Goal: Task Accomplishment & Management: Manage account settings

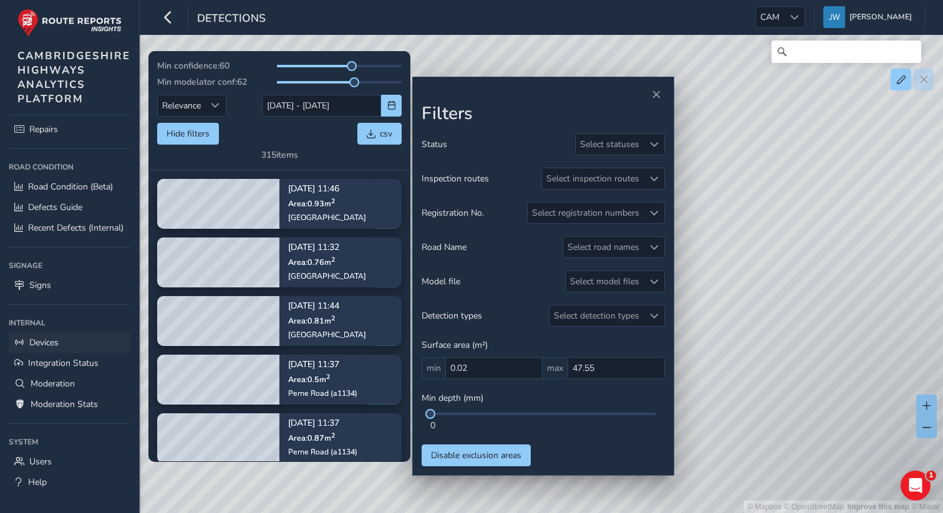
scroll to position [107, 0]
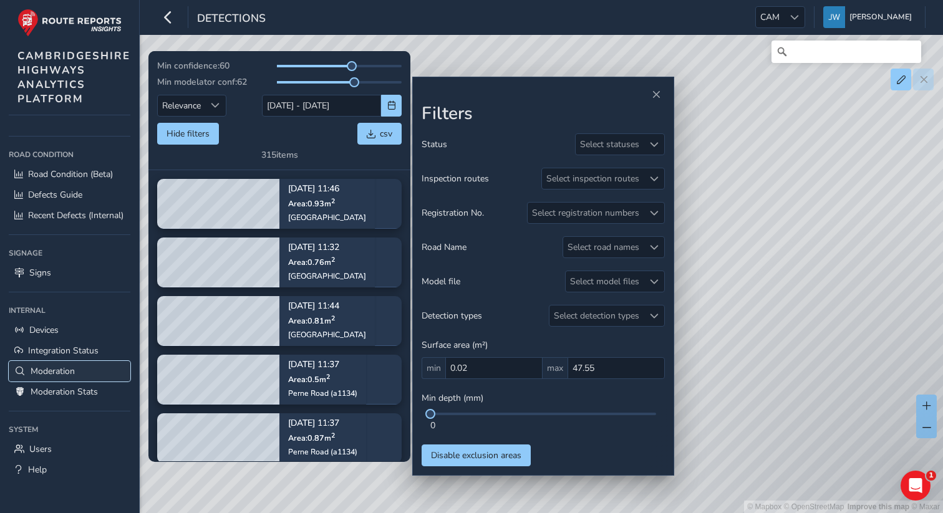
click at [63, 372] on span "Moderation" at bounding box center [53, 372] width 44 height 12
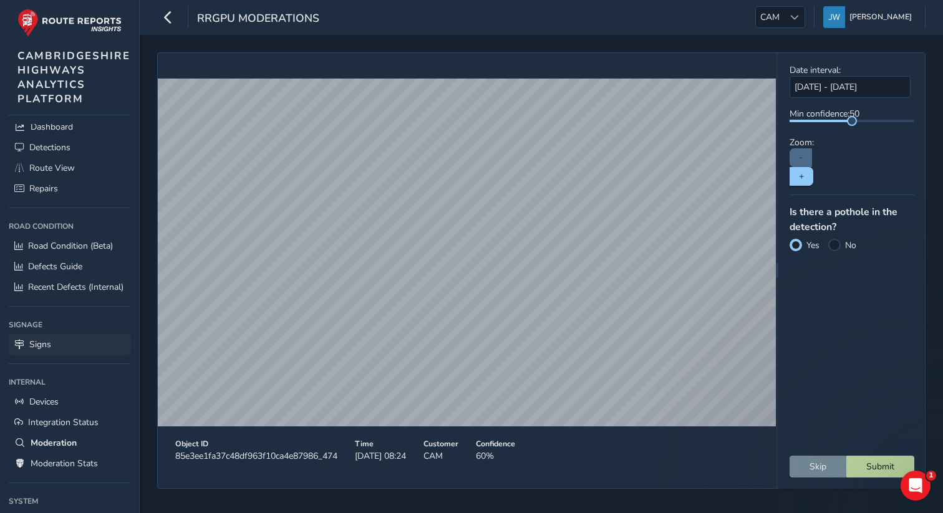
scroll to position [107, 0]
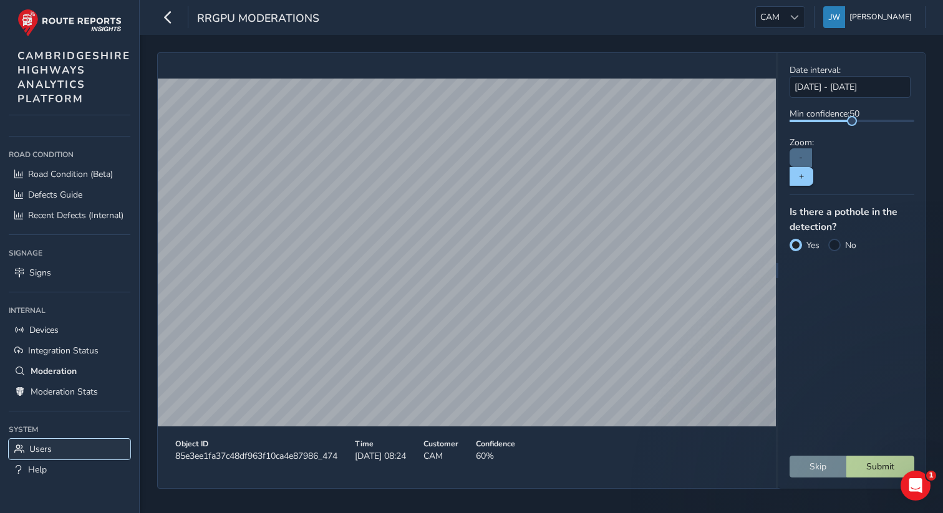
click at [35, 445] on span "Users" at bounding box center [40, 450] width 22 height 12
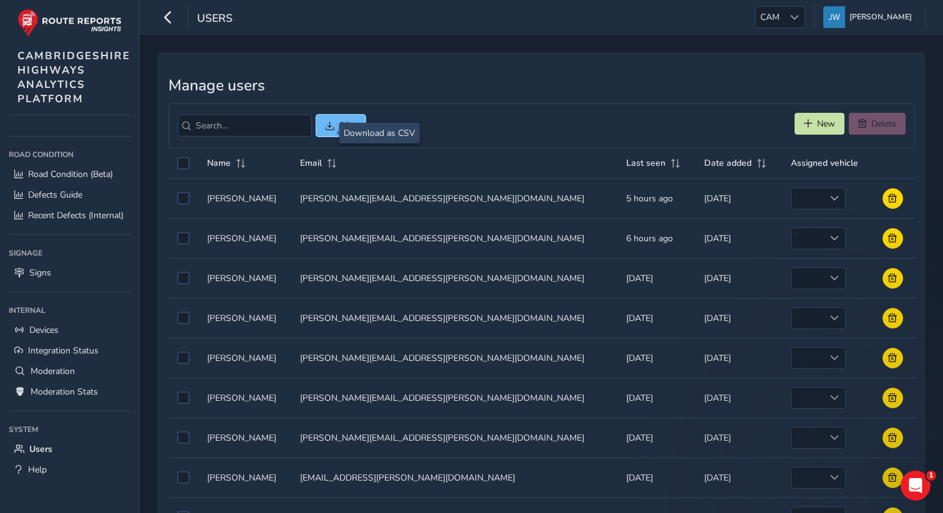
click at [339, 130] on span "CSV" at bounding box center [347, 126] width 17 height 12
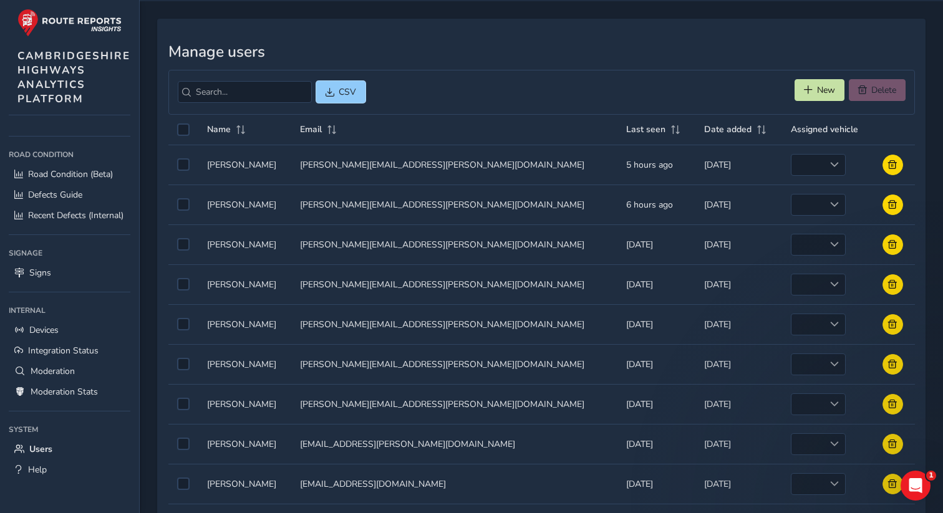
scroll to position [44, 0]
